Goal: Task Accomplishment & Management: Manage account settings

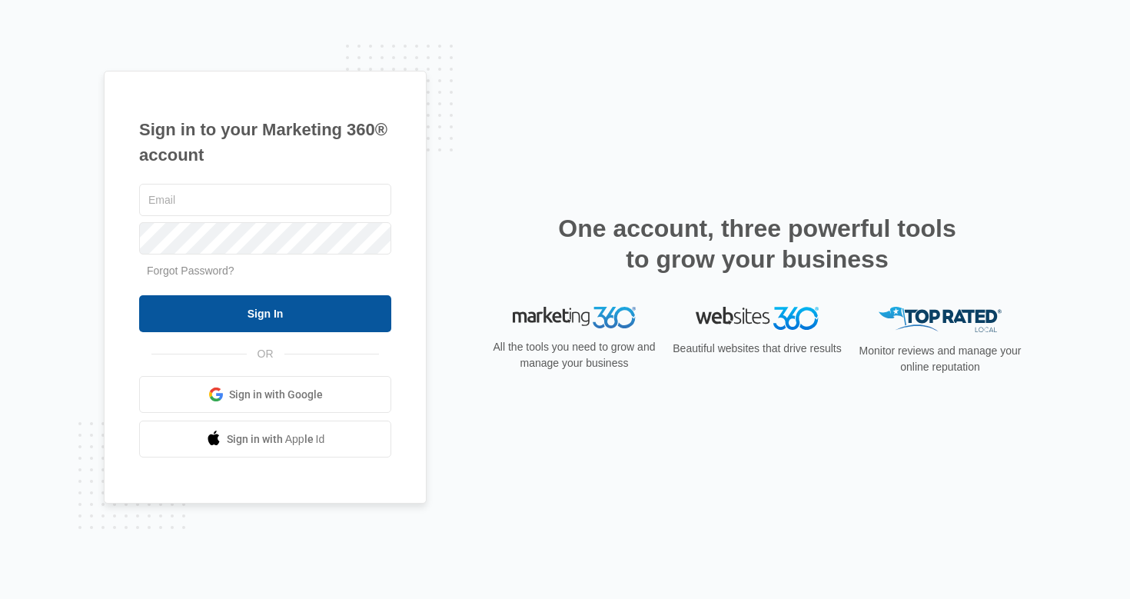
type input "[EMAIL_ADDRESS][DOMAIN_NAME]"
click at [280, 313] on input "Sign In" at bounding box center [265, 313] width 252 height 37
